Goal: Transaction & Acquisition: Subscribe to service/newsletter

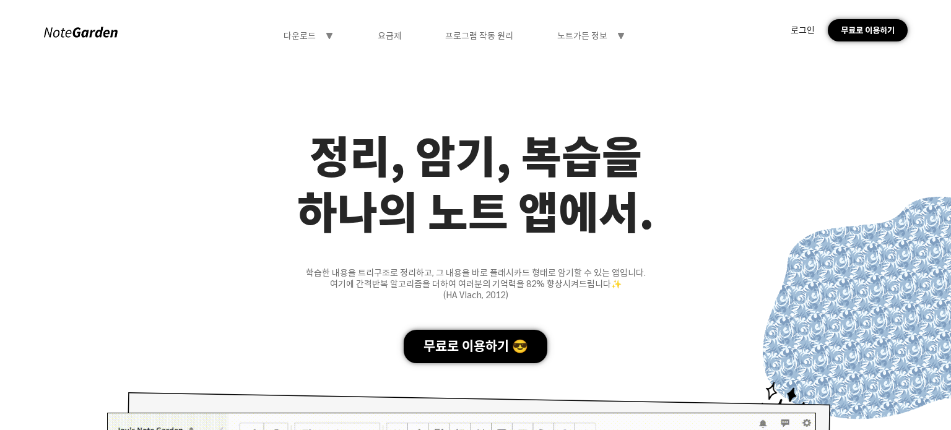
drag, startPoint x: 849, startPoint y: 4, endPoint x: 491, endPoint y: 351, distance: 498.6
click at [491, 351] on div "무료로 이용하기 😎" at bounding box center [476, 347] width 144 height 34
click at [799, 30] on div "로그인" at bounding box center [802, 30] width 24 height 11
